Goal: Entertainment & Leisure: Consume media (video, audio)

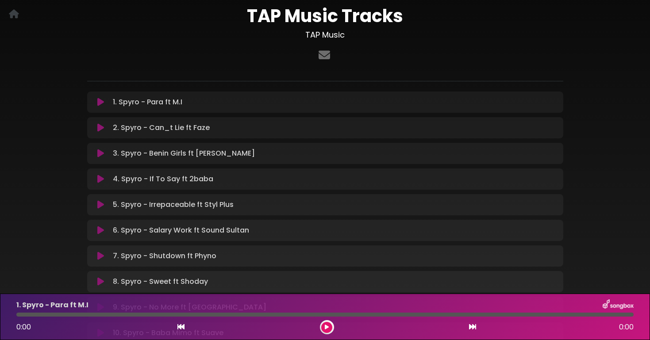
scroll to position [52, 0]
click at [328, 328] on icon at bounding box center [327, 327] width 4 height 5
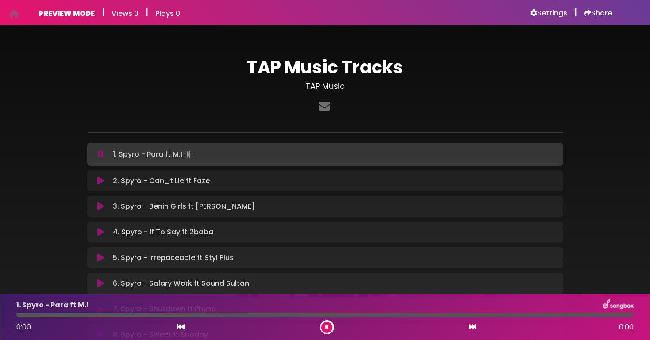
scroll to position [0, 0]
click at [142, 159] on p "1. Spyro - Para ft M.I Loading Track..." at bounding box center [154, 154] width 82 height 12
click at [138, 156] on p "1. Spyro - Para ft M.I Loading Track..." at bounding box center [154, 154] width 82 height 12
click at [100, 153] on icon at bounding box center [101, 154] width 6 height 9
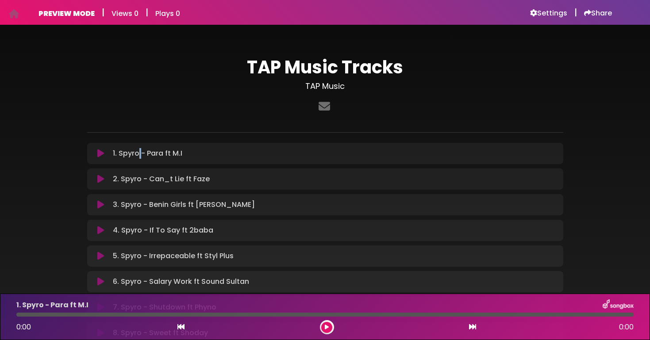
click at [98, 152] on icon at bounding box center [100, 153] width 7 height 9
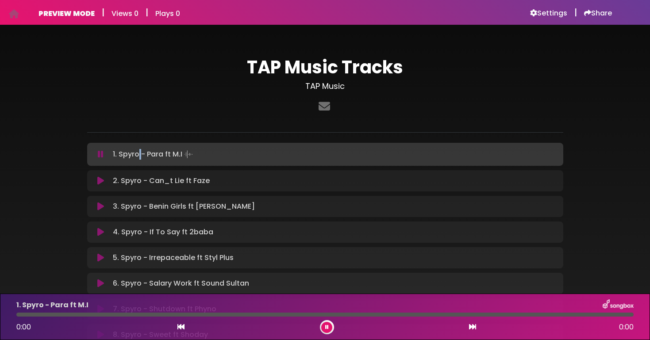
click at [327, 329] on icon at bounding box center [327, 327] width 4 height 5
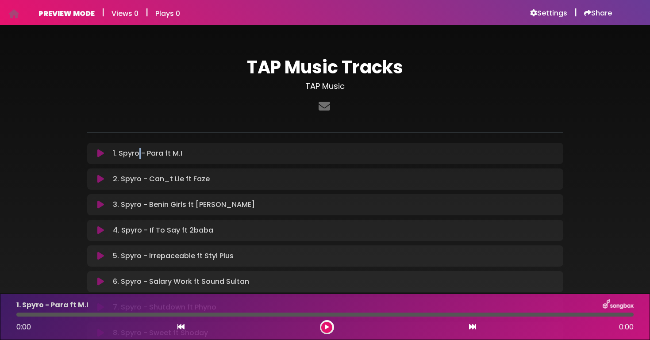
click at [326, 328] on icon at bounding box center [327, 327] width 4 height 5
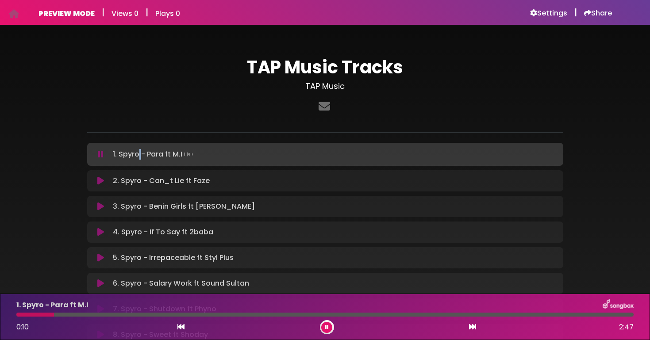
click at [474, 328] on icon at bounding box center [472, 327] width 7 height 7
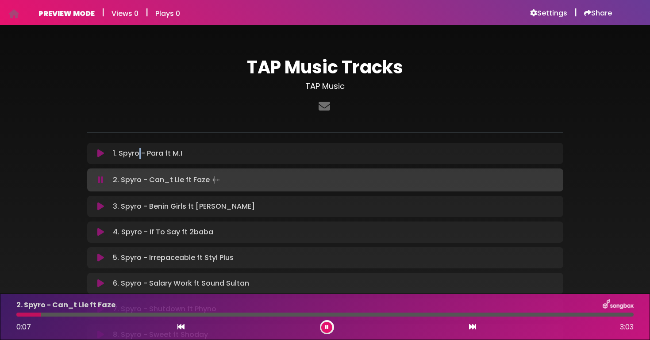
click at [474, 329] on icon at bounding box center [472, 327] width 7 height 7
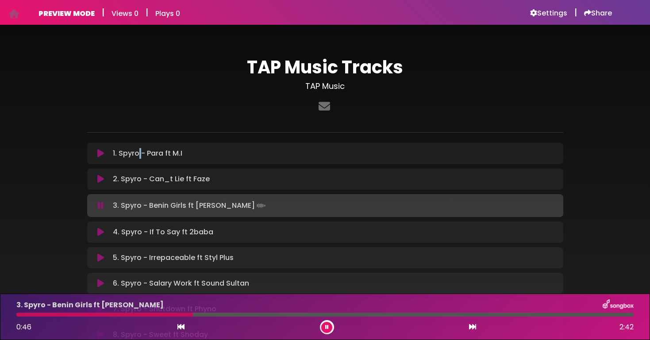
click at [475, 329] on icon at bounding box center [472, 327] width 7 height 7
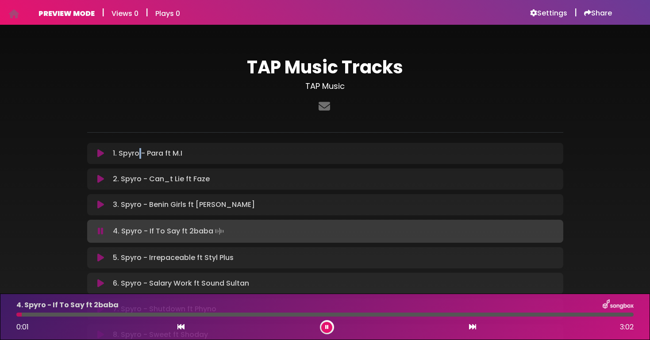
click at [475, 329] on icon at bounding box center [472, 327] width 7 height 7
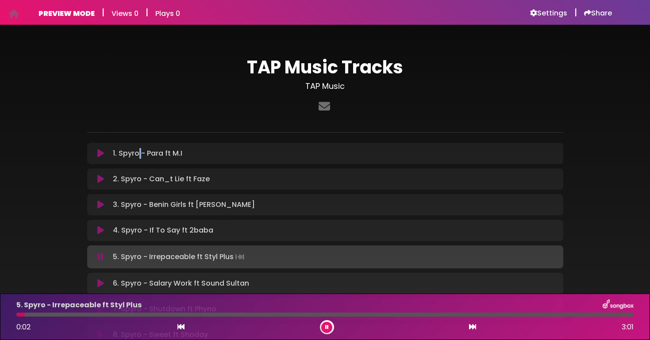
click at [475, 329] on icon at bounding box center [472, 327] width 7 height 7
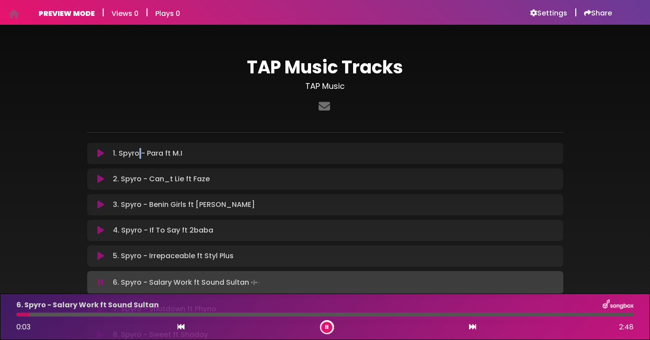
click at [472, 324] on icon at bounding box center [472, 327] width 7 height 7
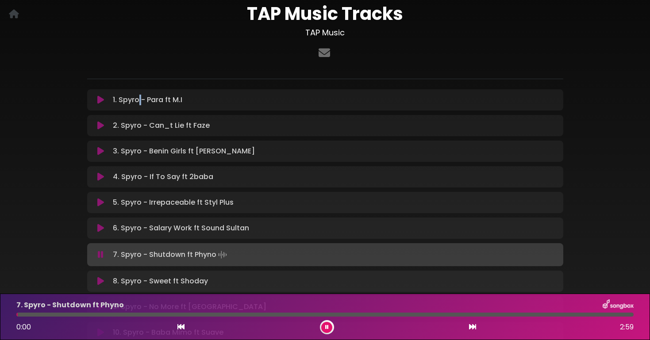
scroll to position [66, 0]
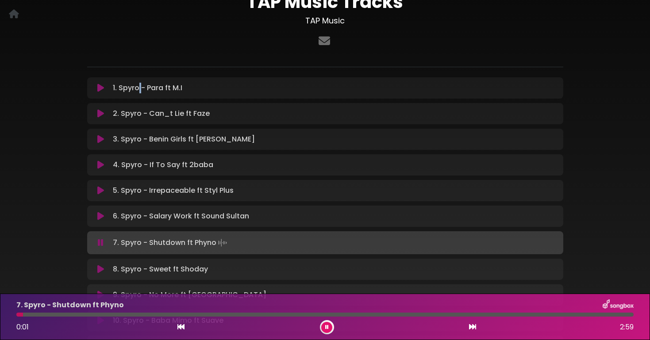
click at [469, 325] on button at bounding box center [473, 328] width 8 height 12
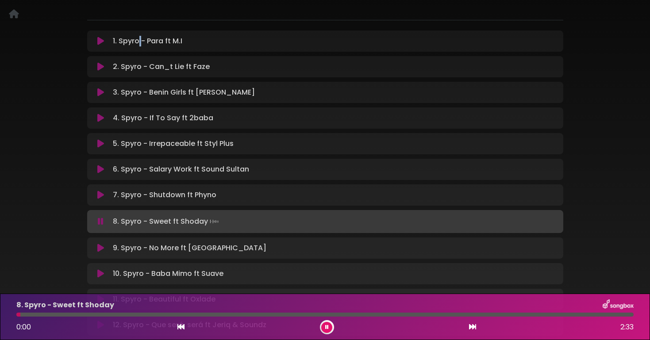
scroll to position [132, 0]
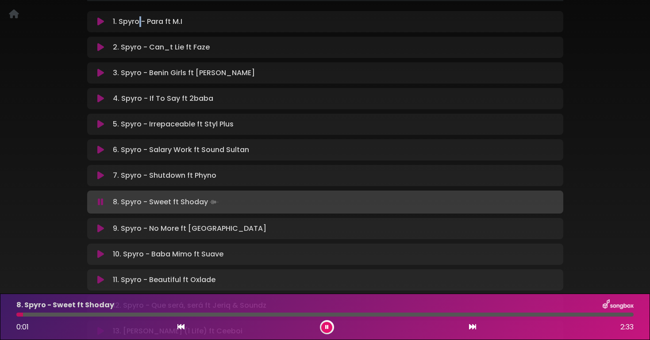
click at [473, 326] on icon at bounding box center [472, 327] width 7 height 7
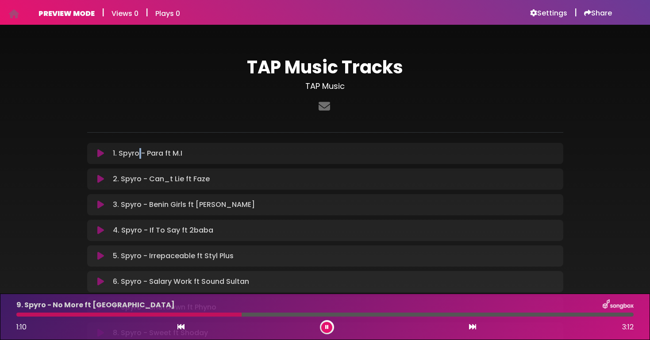
scroll to position [0, 0]
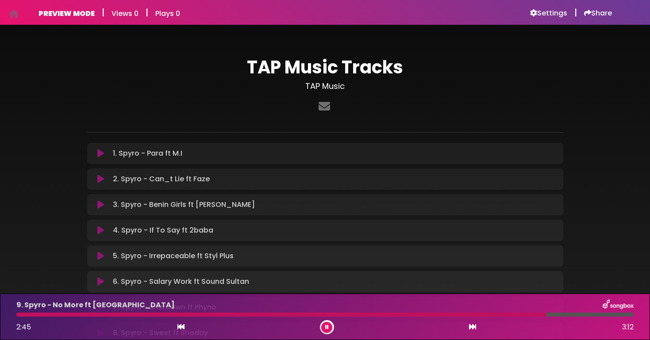
click at [477, 332] on div "2:45 3:12" at bounding box center [325, 328] width 628 height 14
click at [474, 328] on icon at bounding box center [472, 327] width 7 height 7
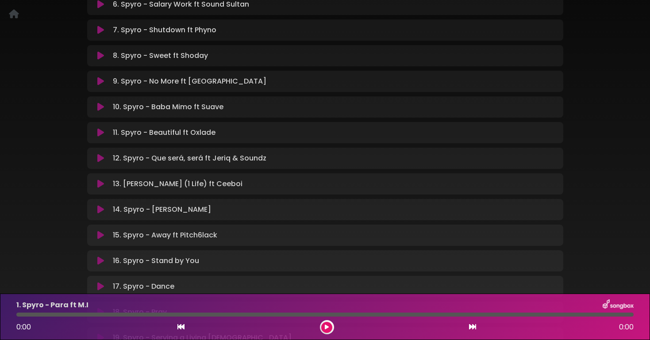
scroll to position [275, 0]
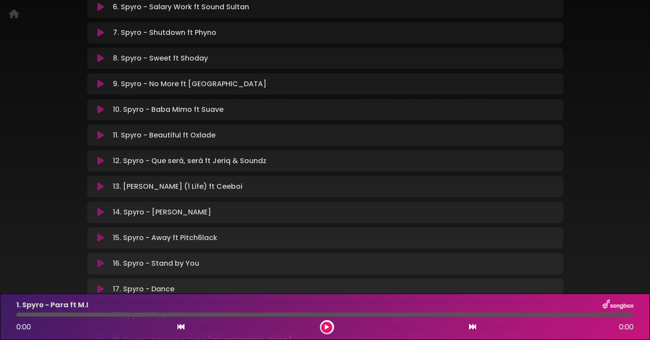
click at [162, 139] on p "11. Spyro - Beautiful ft Oxlade Loading Track..." at bounding box center [164, 135] width 103 height 11
click at [100, 136] on icon at bounding box center [100, 135] width 7 height 9
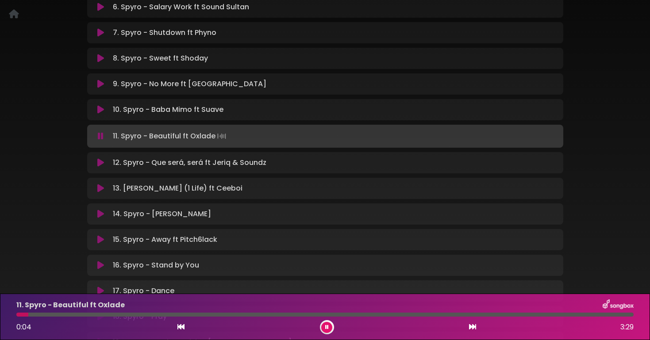
click at [474, 327] on icon at bounding box center [472, 327] width 7 height 7
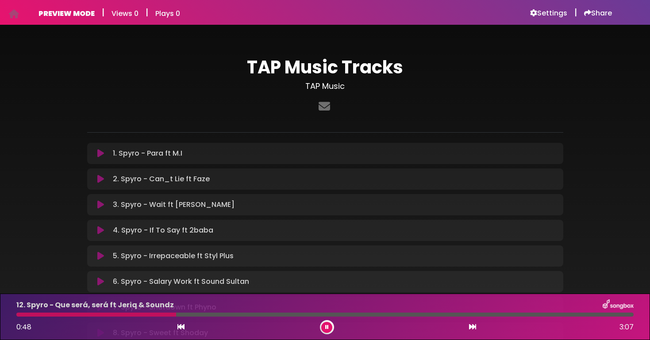
scroll to position [0, 0]
click at [469, 326] on icon at bounding box center [472, 327] width 7 height 7
click at [344, 70] on h1 "TAP Music Tracks" at bounding box center [325, 67] width 476 height 21
click at [469, 329] on icon at bounding box center [472, 327] width 7 height 7
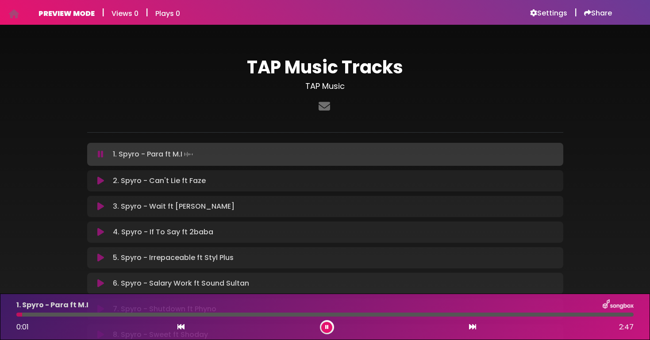
click at [328, 328] on icon at bounding box center [327, 327] width 4 height 5
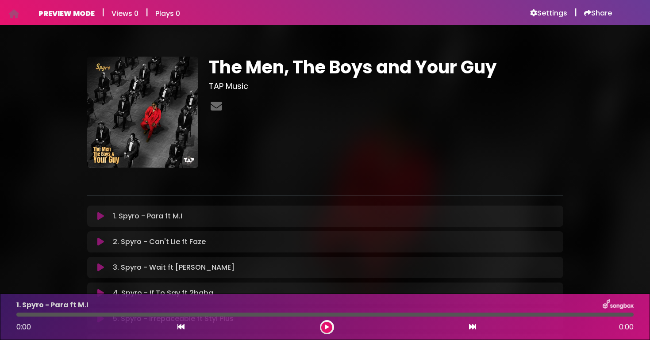
click at [327, 327] on icon at bounding box center [327, 327] width 4 height 5
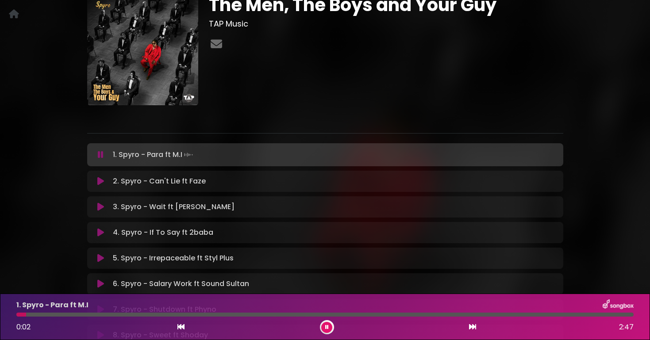
scroll to position [76, 0]
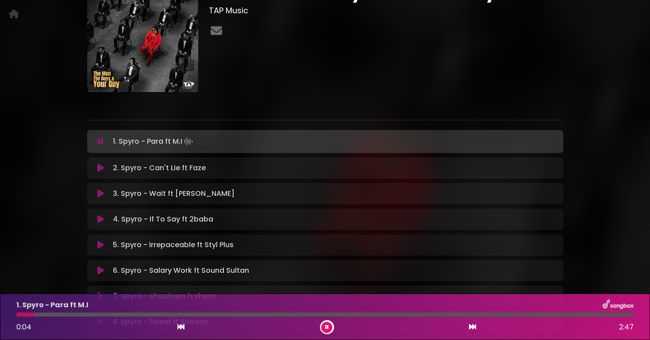
click at [475, 332] on button at bounding box center [473, 328] width 8 height 12
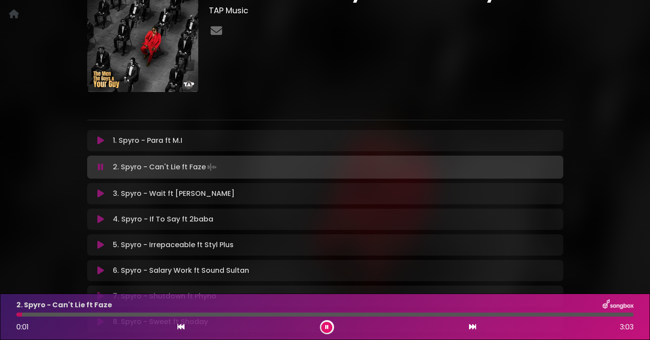
click at [274, 195] on div "3. Spyro - Wait ft [PERSON_NAME] Loading Track..." at bounding box center [333, 194] width 448 height 11
click at [478, 330] on div "0:02 3:03" at bounding box center [325, 328] width 628 height 14
click at [471, 326] on icon at bounding box center [472, 327] width 7 height 7
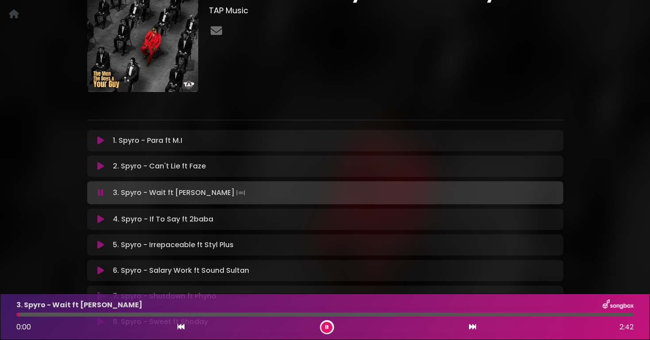
click at [471, 325] on icon at bounding box center [472, 327] width 7 height 7
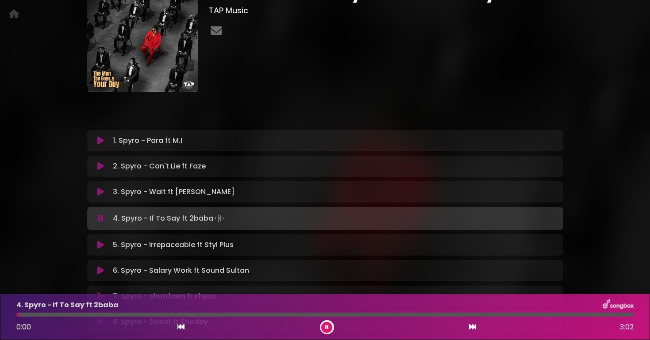
click at [471, 325] on icon at bounding box center [472, 327] width 7 height 7
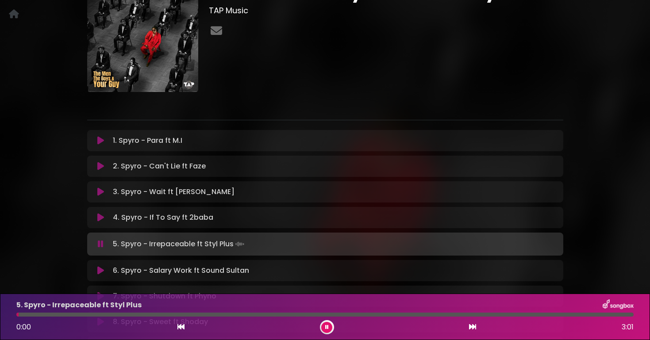
click at [471, 325] on icon at bounding box center [472, 327] width 7 height 7
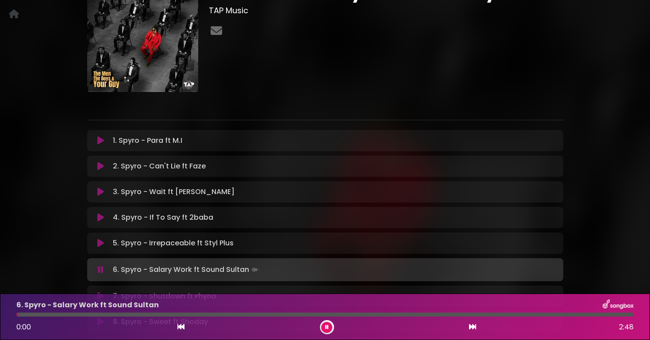
click at [471, 325] on icon at bounding box center [472, 327] width 7 height 7
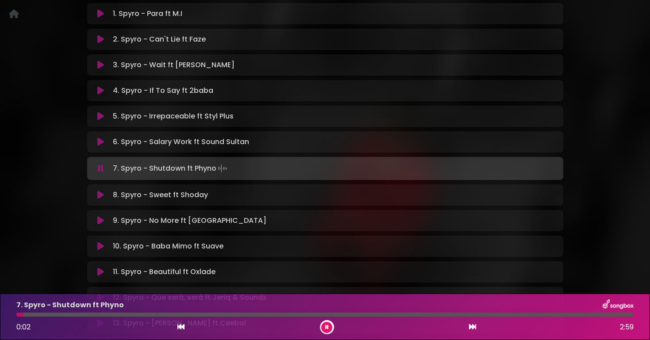
scroll to position [213, 0]
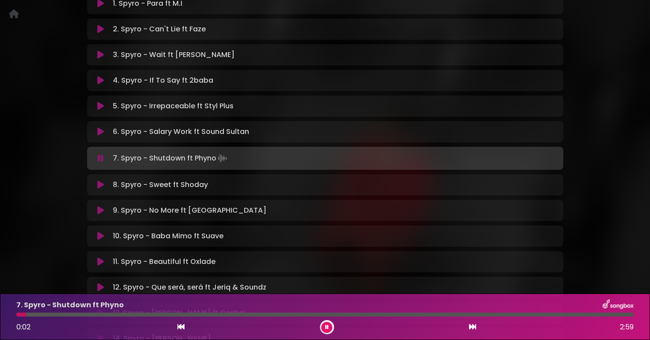
click at [473, 329] on icon at bounding box center [472, 327] width 7 height 7
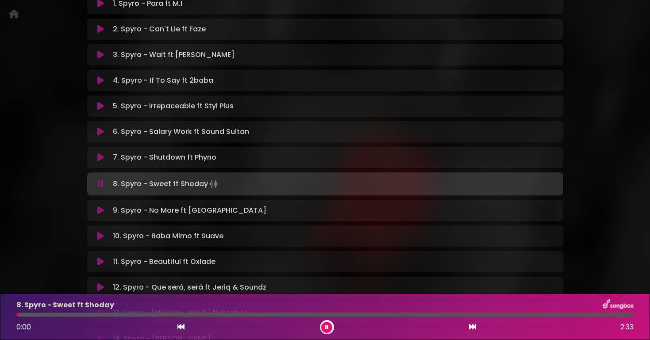
click at [473, 329] on icon at bounding box center [472, 327] width 7 height 7
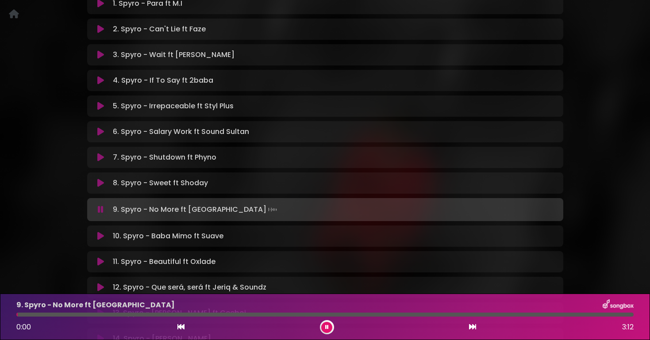
click at [473, 329] on icon at bounding box center [472, 327] width 7 height 7
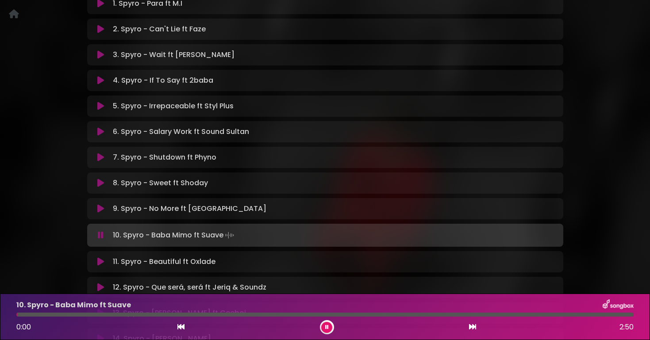
click at [473, 329] on icon at bounding box center [472, 327] width 7 height 7
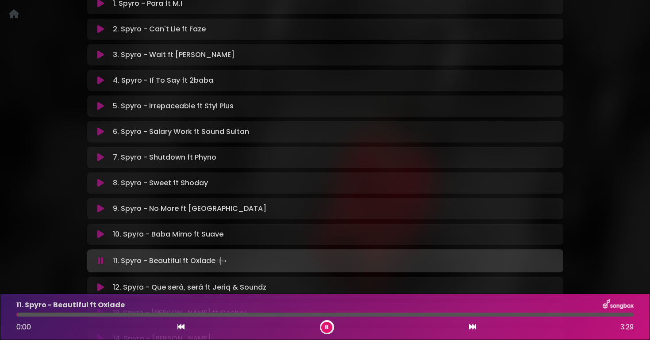
click at [473, 329] on icon at bounding box center [472, 327] width 7 height 7
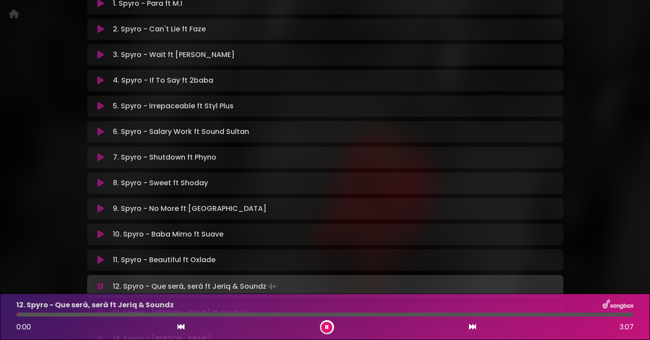
click at [473, 329] on icon at bounding box center [472, 327] width 7 height 7
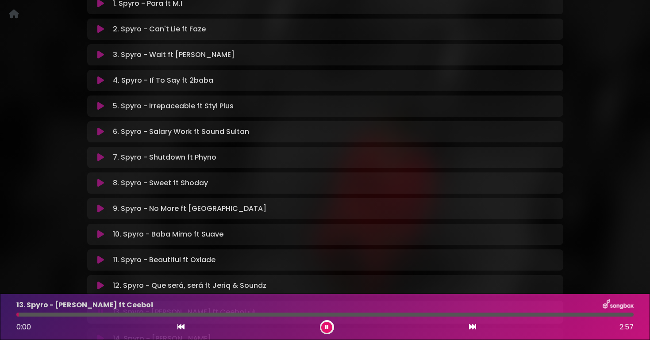
click at [473, 329] on icon at bounding box center [472, 327] width 7 height 7
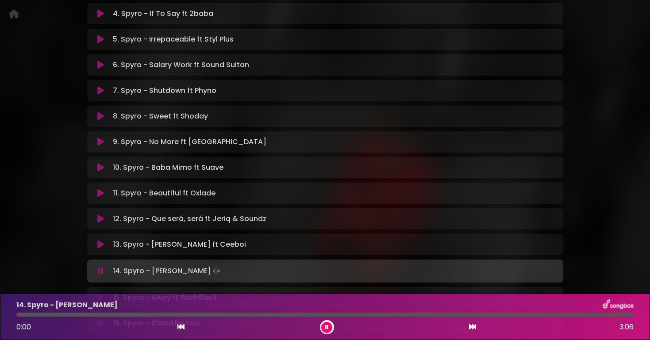
scroll to position [310, 0]
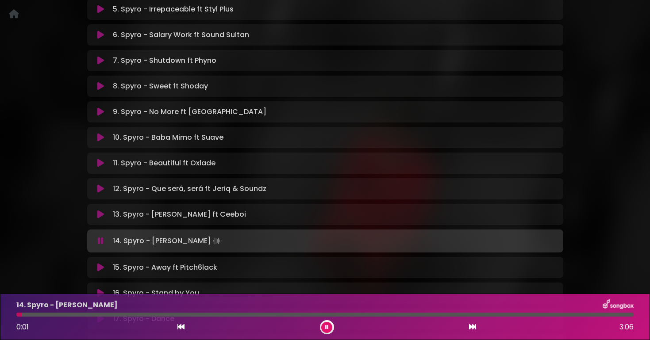
click at [471, 328] on icon at bounding box center [472, 327] width 7 height 7
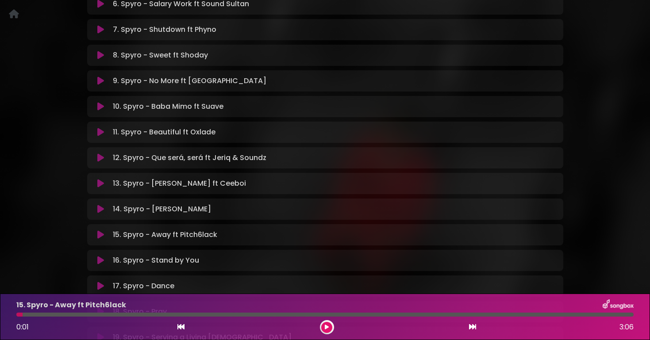
scroll to position [350, 0]
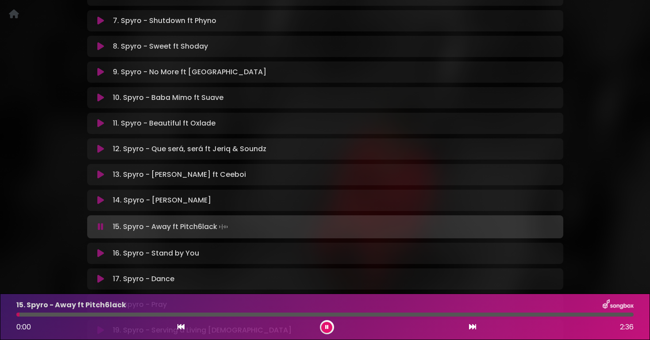
click at [471, 327] on icon at bounding box center [472, 327] width 7 height 7
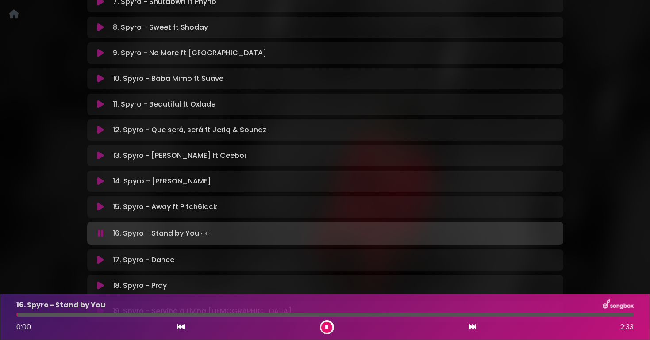
scroll to position [379, 0]
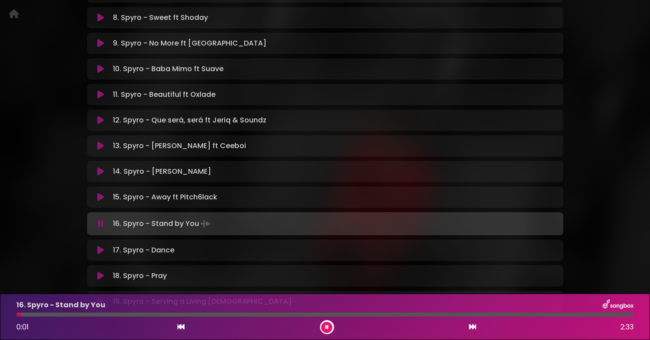
click at [473, 324] on button at bounding box center [473, 328] width 8 height 12
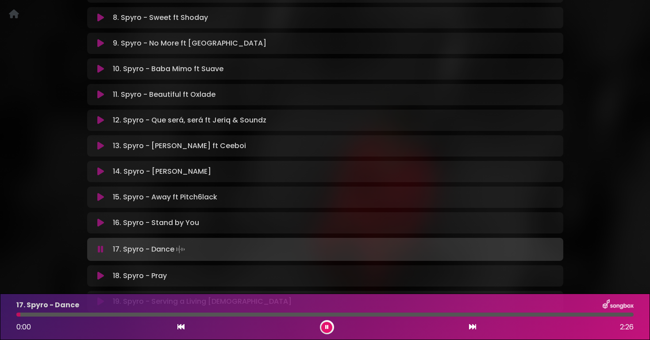
click at [471, 326] on icon at bounding box center [472, 327] width 7 height 7
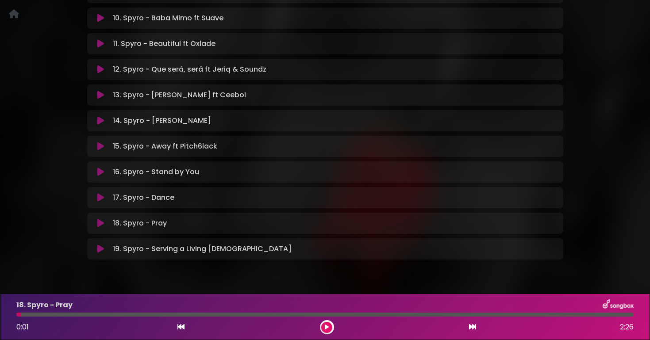
scroll to position [439, 0]
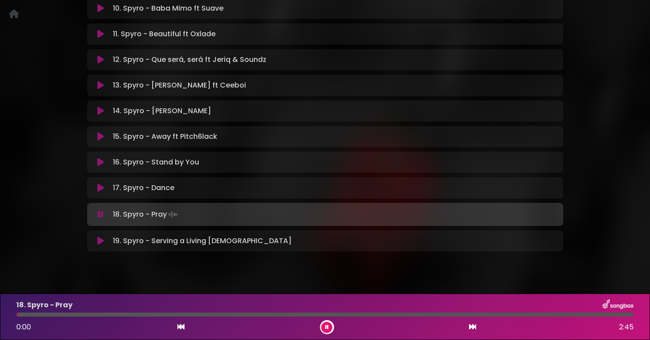
click at [474, 327] on icon at bounding box center [472, 327] width 7 height 7
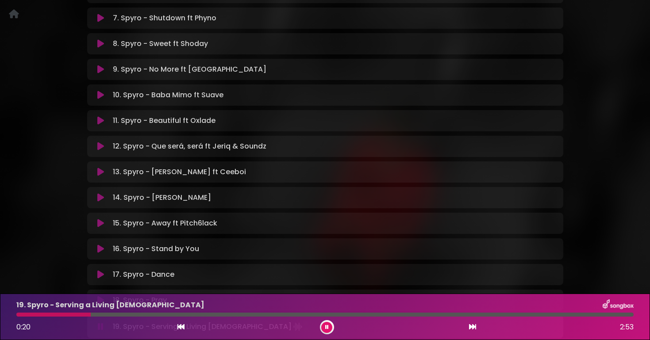
scroll to position [453, 0]
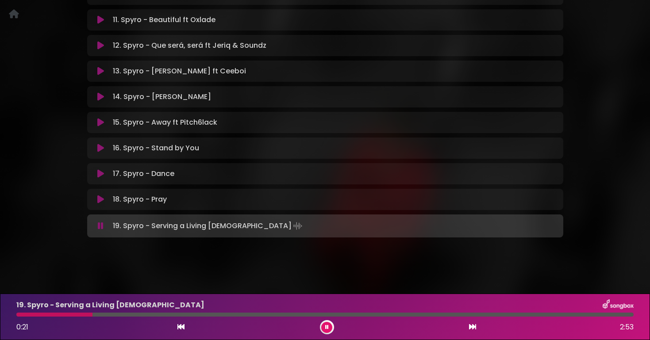
click at [163, 197] on p "18. Spyro - Pray Loading Track..." at bounding box center [140, 199] width 54 height 11
click at [103, 202] on icon at bounding box center [100, 199] width 7 height 9
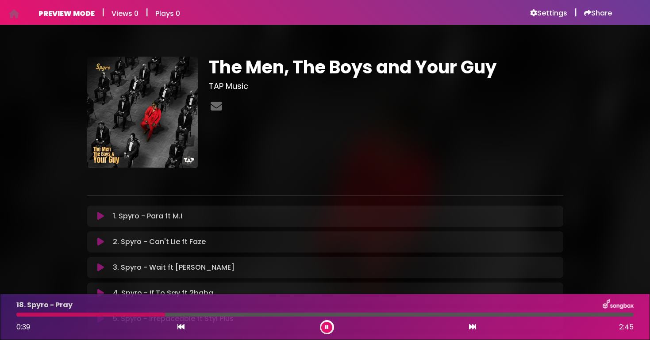
scroll to position [0, 0]
